Goal: Complete application form

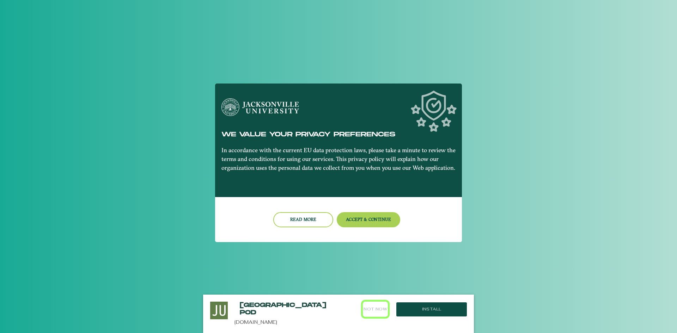
click at [372, 307] on button "Not Now" at bounding box center [375, 309] width 25 height 15
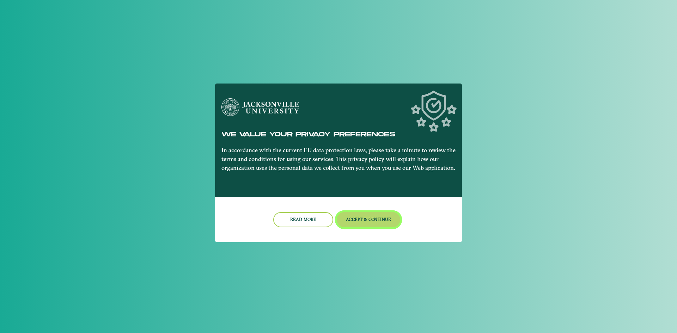
click at [375, 219] on button "Accept & Continue" at bounding box center [369, 219] width 64 height 15
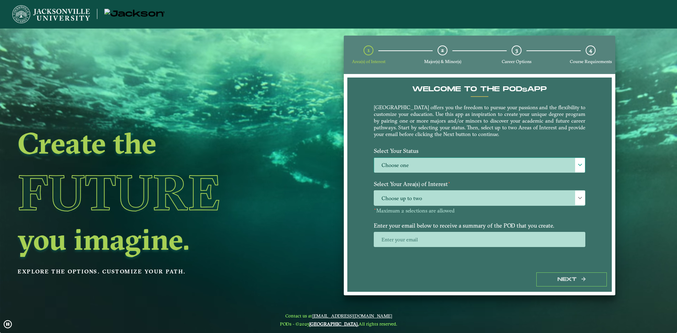
click at [570, 171] on label "Choose one" at bounding box center [479, 165] width 211 height 15
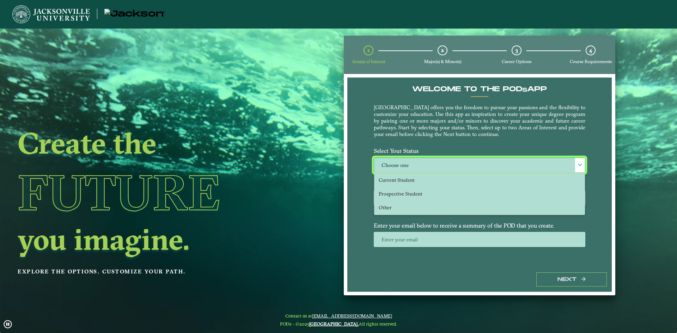
scroll to position [4, 32]
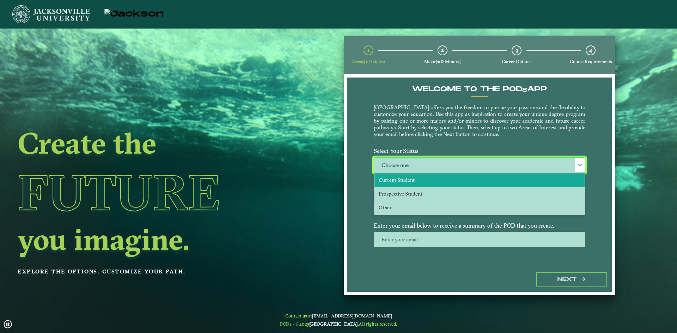
click at [394, 181] on span "Current Student" at bounding box center [396, 180] width 36 height 6
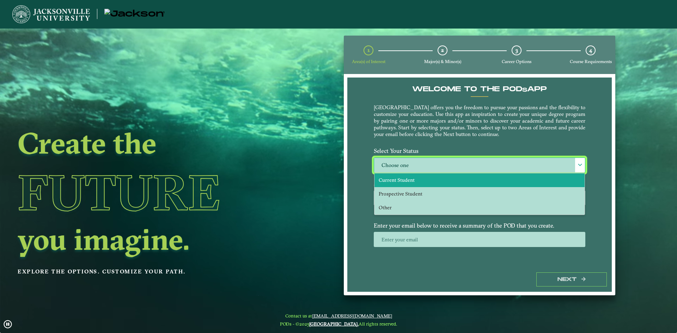
select select "[object Object]"
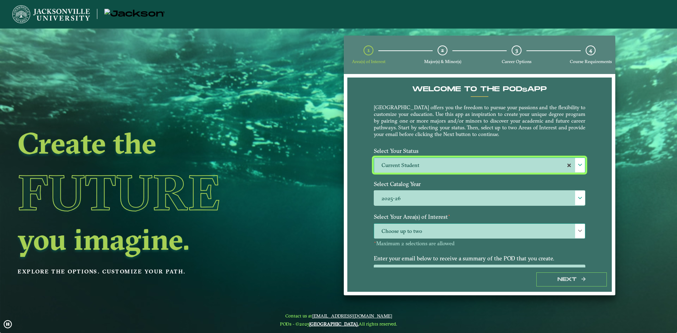
scroll to position [30, 0]
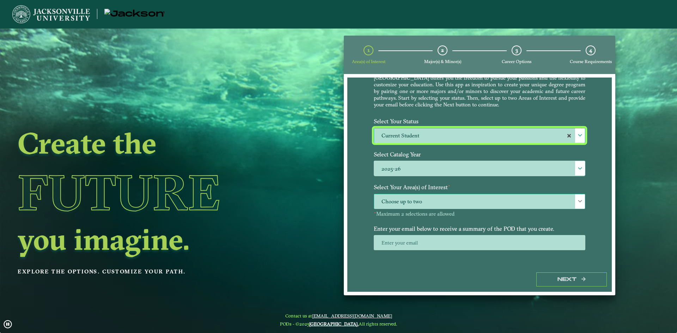
click at [573, 203] on span "Choose up to two" at bounding box center [479, 201] width 211 height 15
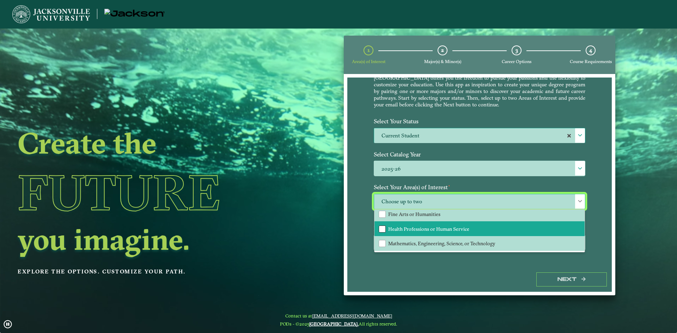
scroll to position [13, 0]
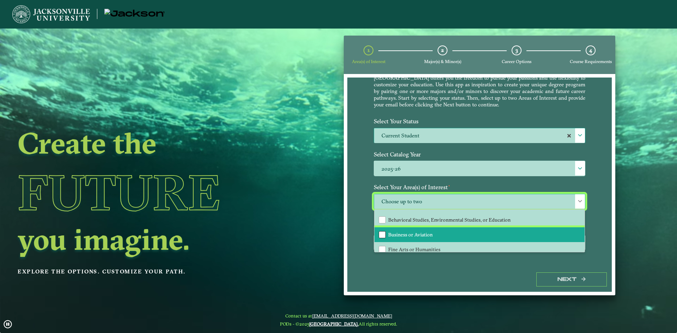
click at [380, 235] on div "Business or Aviation" at bounding box center [381, 234] width 7 height 7
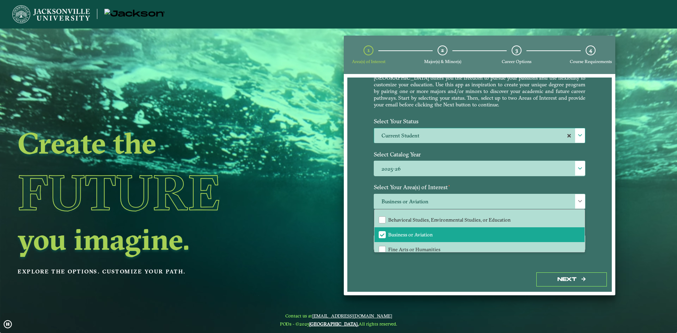
click at [587, 198] on div "Business or Aviation All Behavioral Studies, Environmental Studies, or Educatio…" at bounding box center [479, 206] width 222 height 24
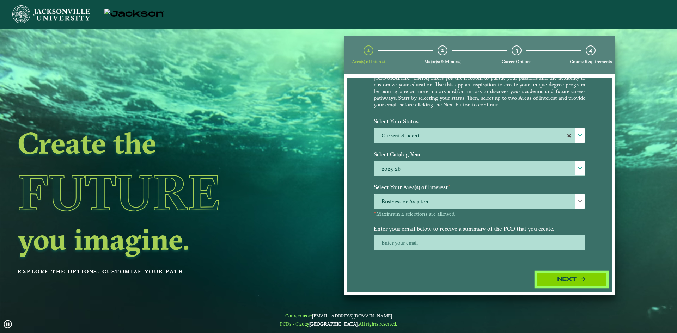
click at [565, 278] on button "Next" at bounding box center [571, 279] width 70 height 14
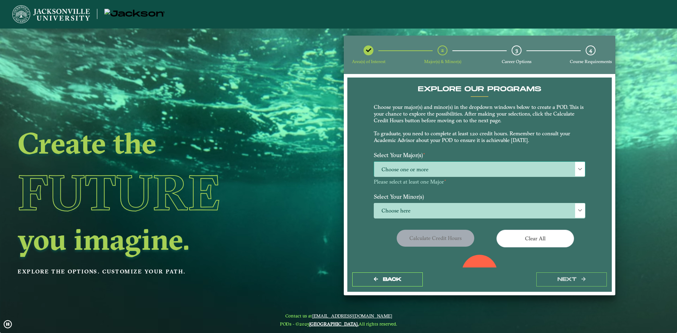
click at [443, 166] on span "Choose one or more" at bounding box center [479, 169] width 211 height 15
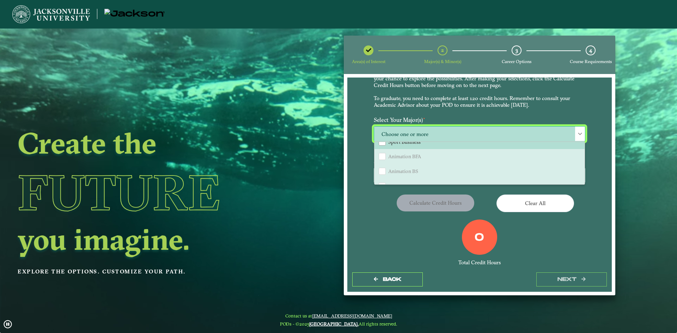
scroll to position [106, 0]
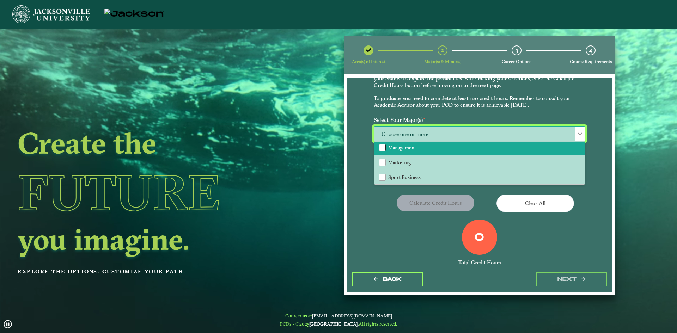
click at [381, 148] on div "Management" at bounding box center [381, 147] width 7 height 7
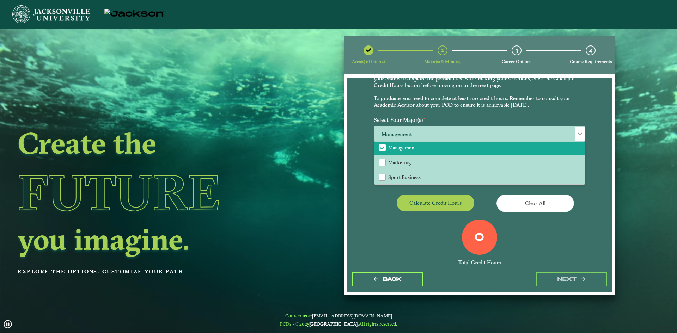
click at [588, 139] on div "Management Accounting Aviation Management Aviation Management and Flight Operat…" at bounding box center [479, 134] width 222 height 17
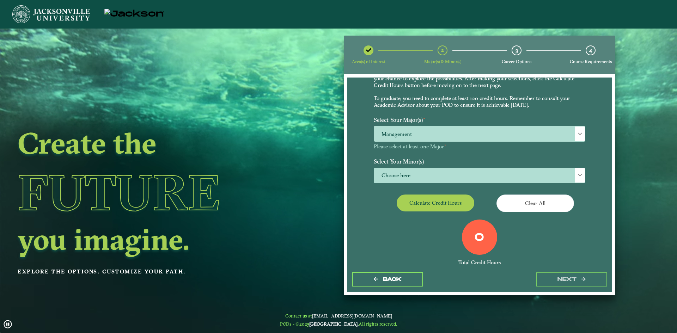
click at [577, 176] on span at bounding box center [579, 175] width 5 height 5
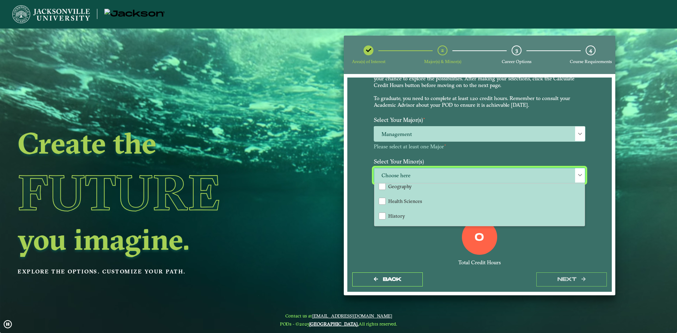
scroll to position [458, 0]
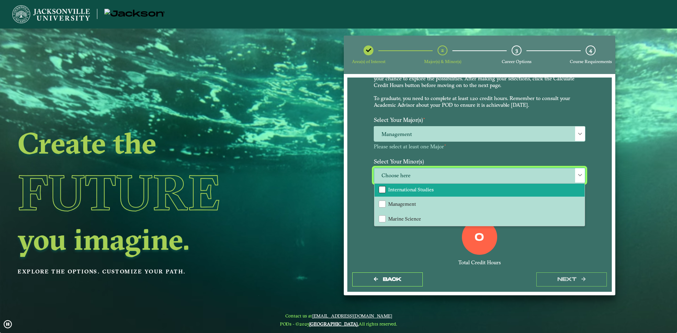
click at [380, 191] on div "International Studies" at bounding box center [381, 189] width 7 height 7
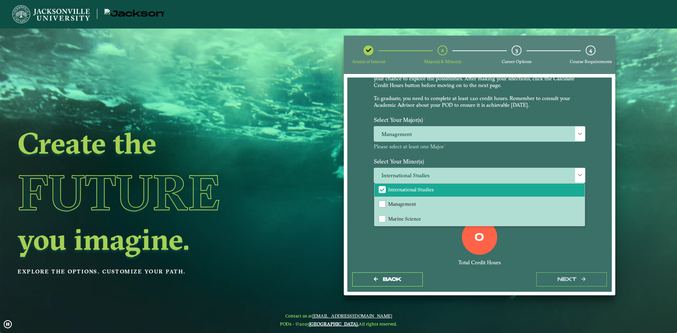
click at [592, 187] on div "EXPLORE OUR PROGRAMS Choose your major(s) and minor(s) in the dropdown windows …" at bounding box center [479, 173] width 264 height 190
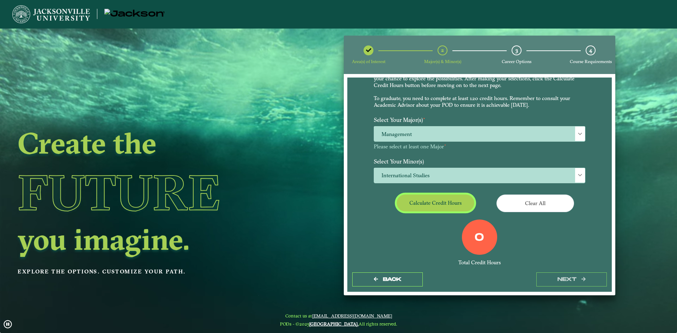
click at [423, 198] on button "Calculate credit hours" at bounding box center [435, 203] width 78 height 17
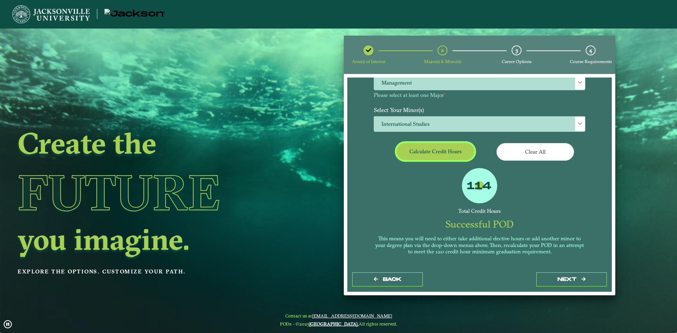
scroll to position [51, 0]
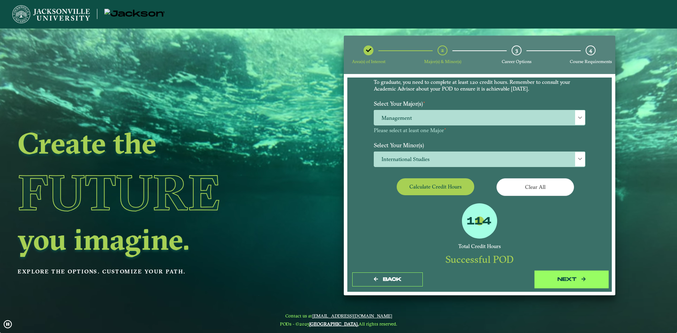
click at [567, 279] on button "next" at bounding box center [571, 279] width 70 height 14
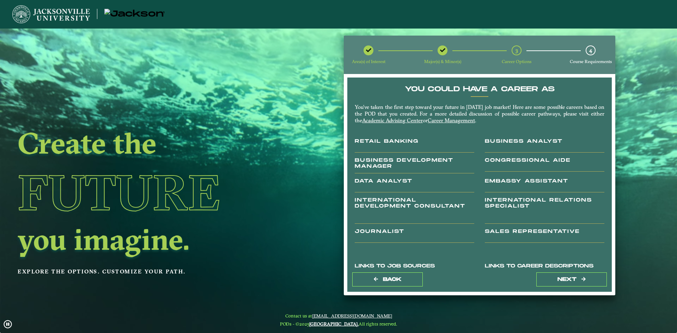
scroll to position [93, 0]
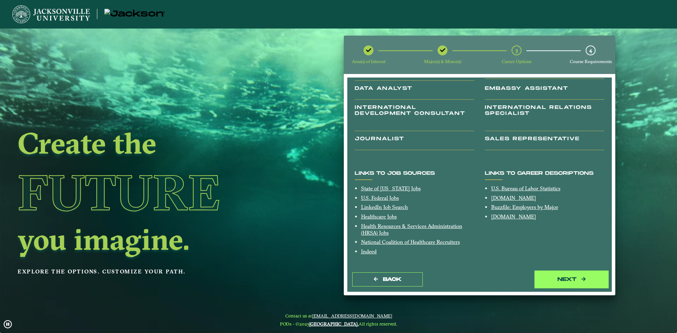
click at [563, 279] on button "next" at bounding box center [571, 279] width 70 height 14
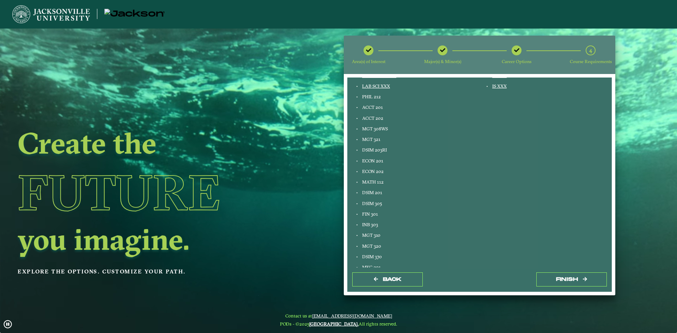
scroll to position [289, 0]
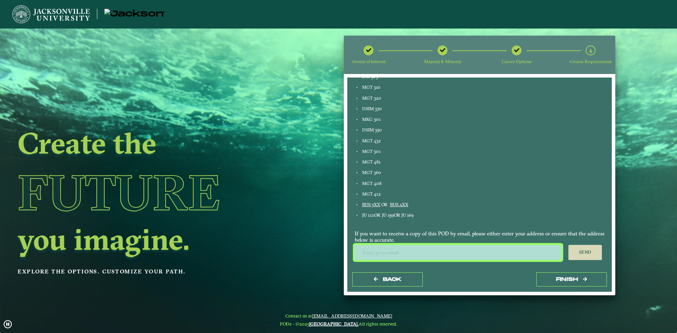
click at [403, 251] on input "email" at bounding box center [457, 252] width 206 height 15
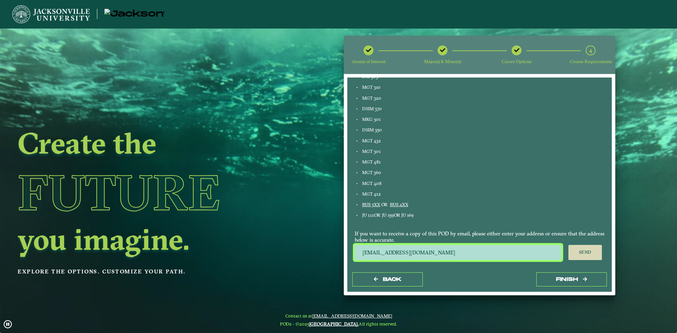
type input "[EMAIL_ADDRESS][DOMAIN_NAME]"
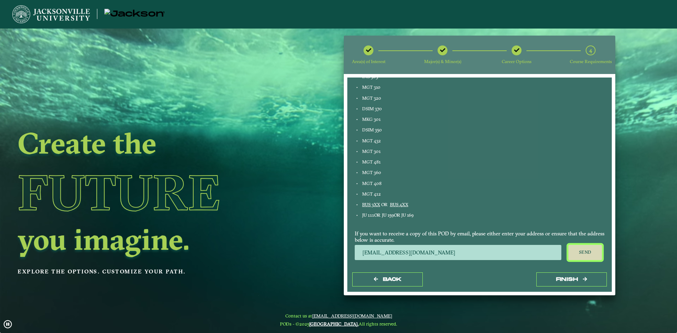
click at [584, 251] on button "Send" at bounding box center [584, 253] width 33 height 16
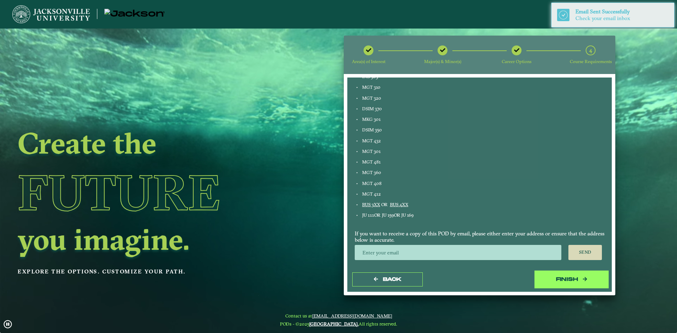
click at [581, 278] on button "Finish" at bounding box center [571, 279] width 70 height 14
